Goal: Information Seeking & Learning: Learn about a topic

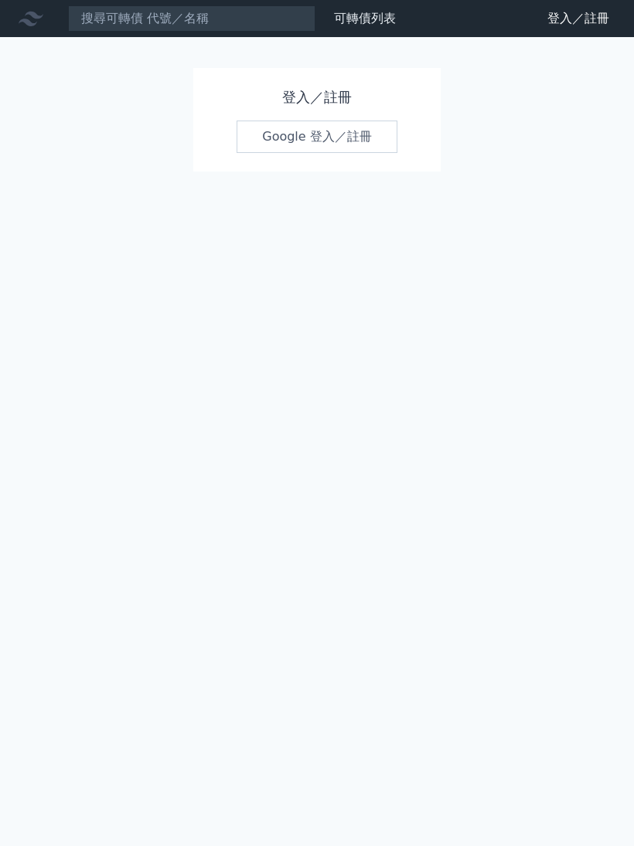
click at [307, 134] on link "Google 登入／註冊" at bounding box center [317, 137] width 161 height 32
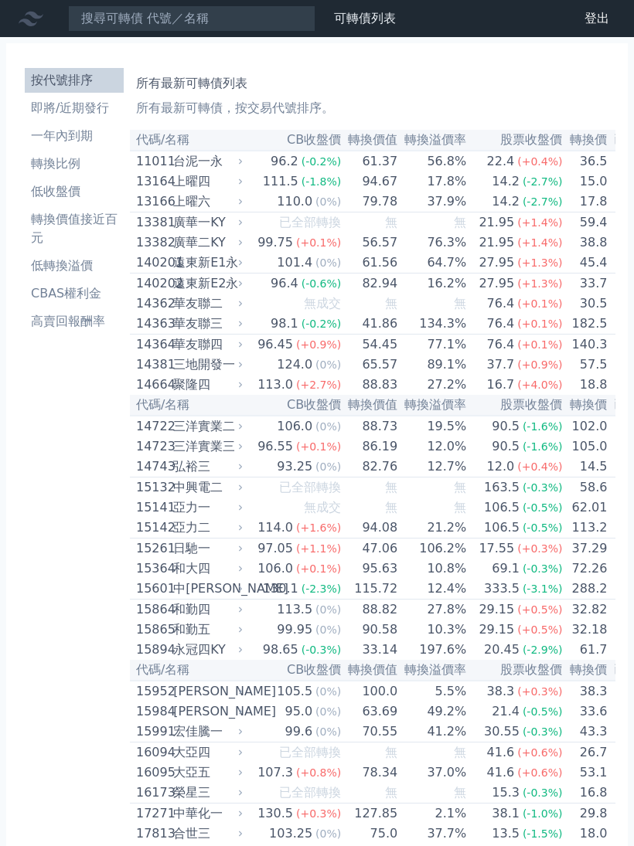
click at [98, 103] on li "即將/近期發行" at bounding box center [74, 108] width 99 height 19
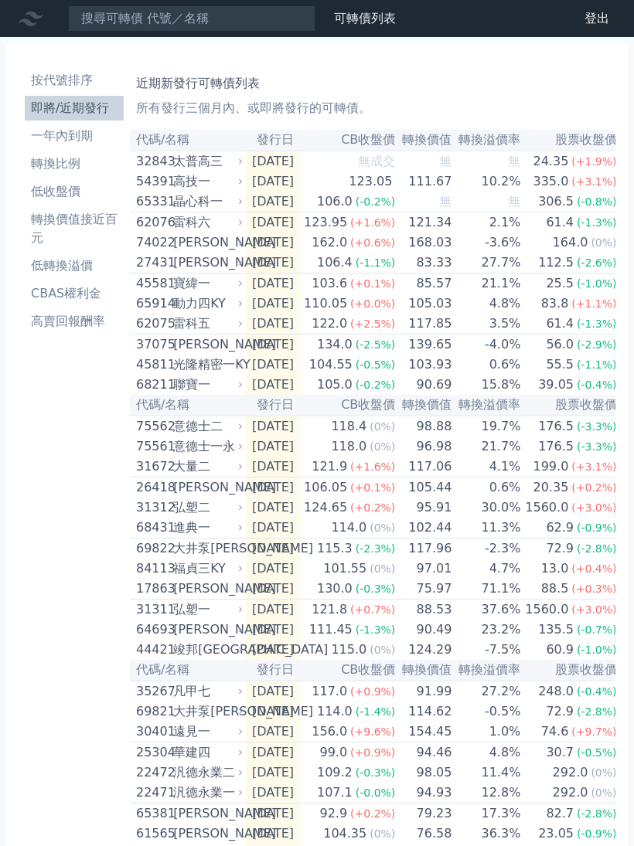
click at [84, 138] on li "一年內到期" at bounding box center [74, 136] width 99 height 19
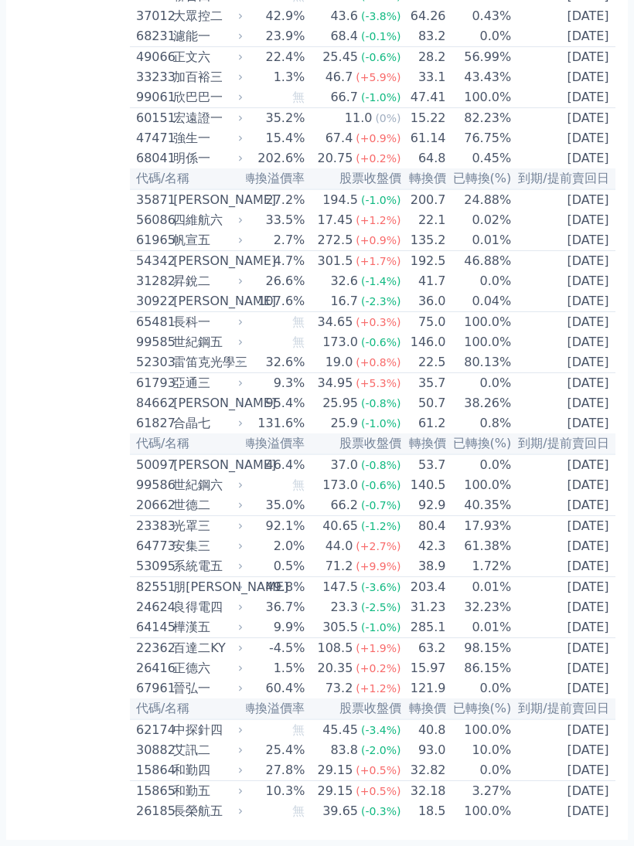
scroll to position [0, 217]
